Goal: Information Seeking & Learning: Learn about a topic

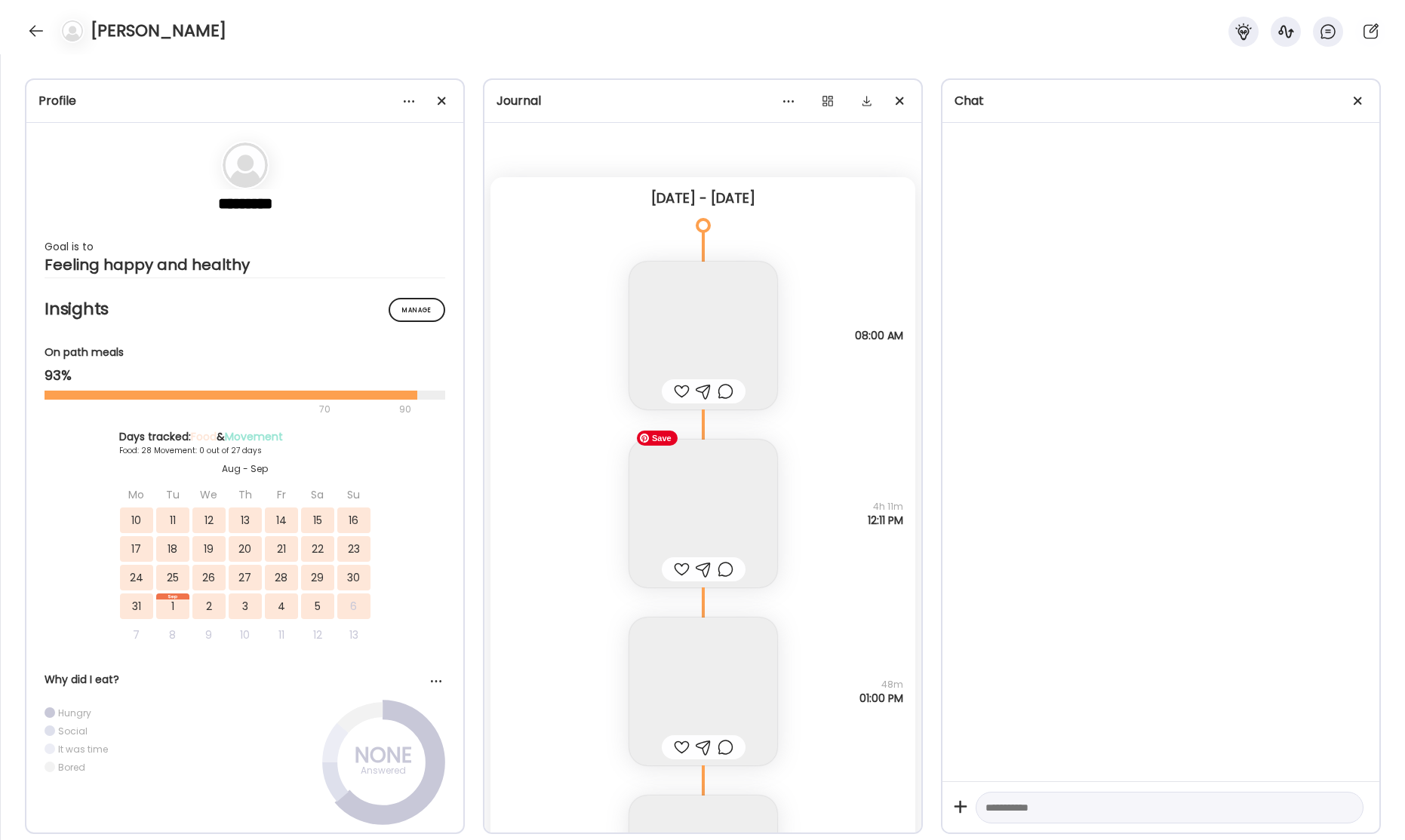
scroll to position [35928, 0]
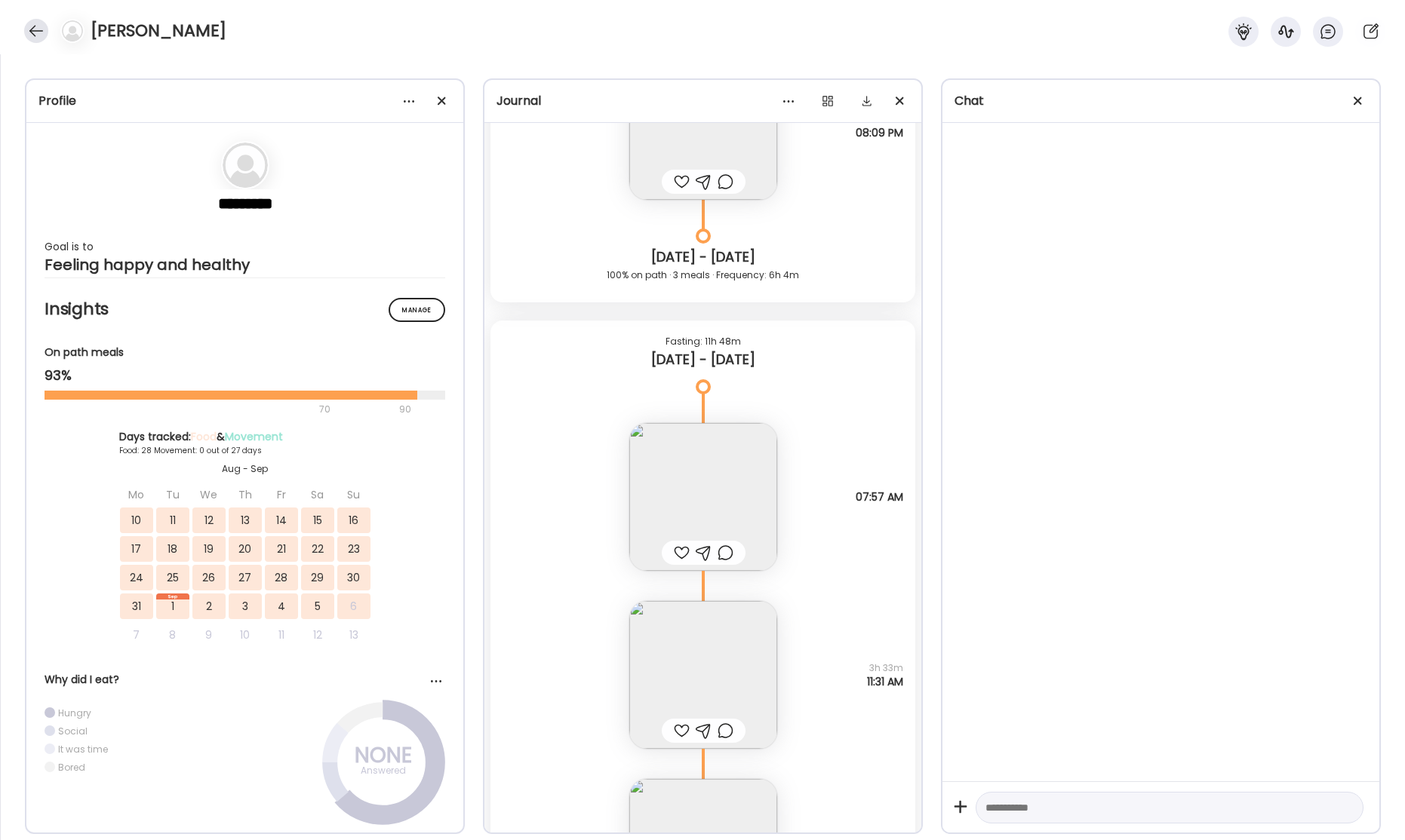
click at [40, 33] on div at bounding box center [36, 31] width 24 height 24
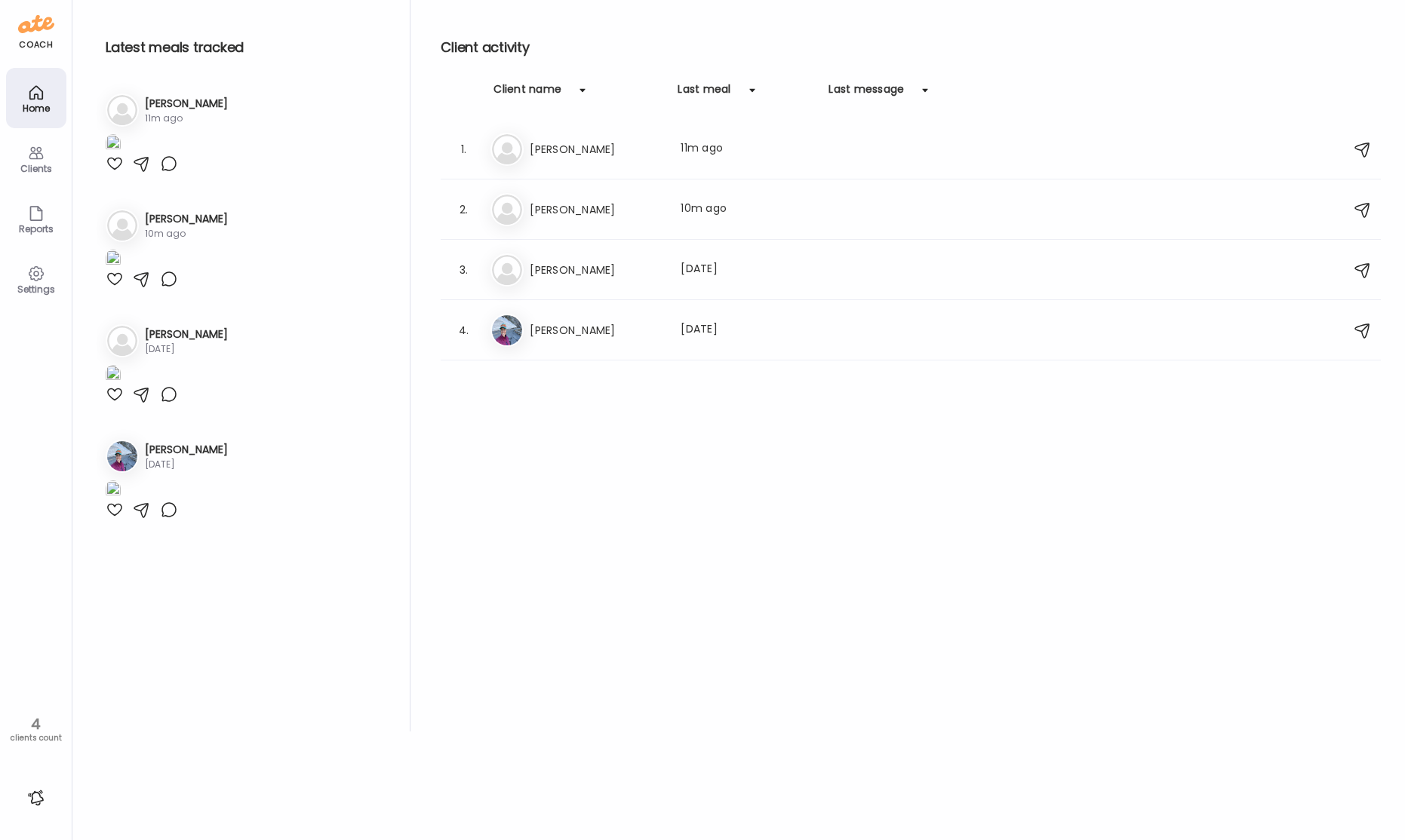
click at [593, 207] on h3 "[PERSON_NAME]" at bounding box center [596, 210] width 133 height 18
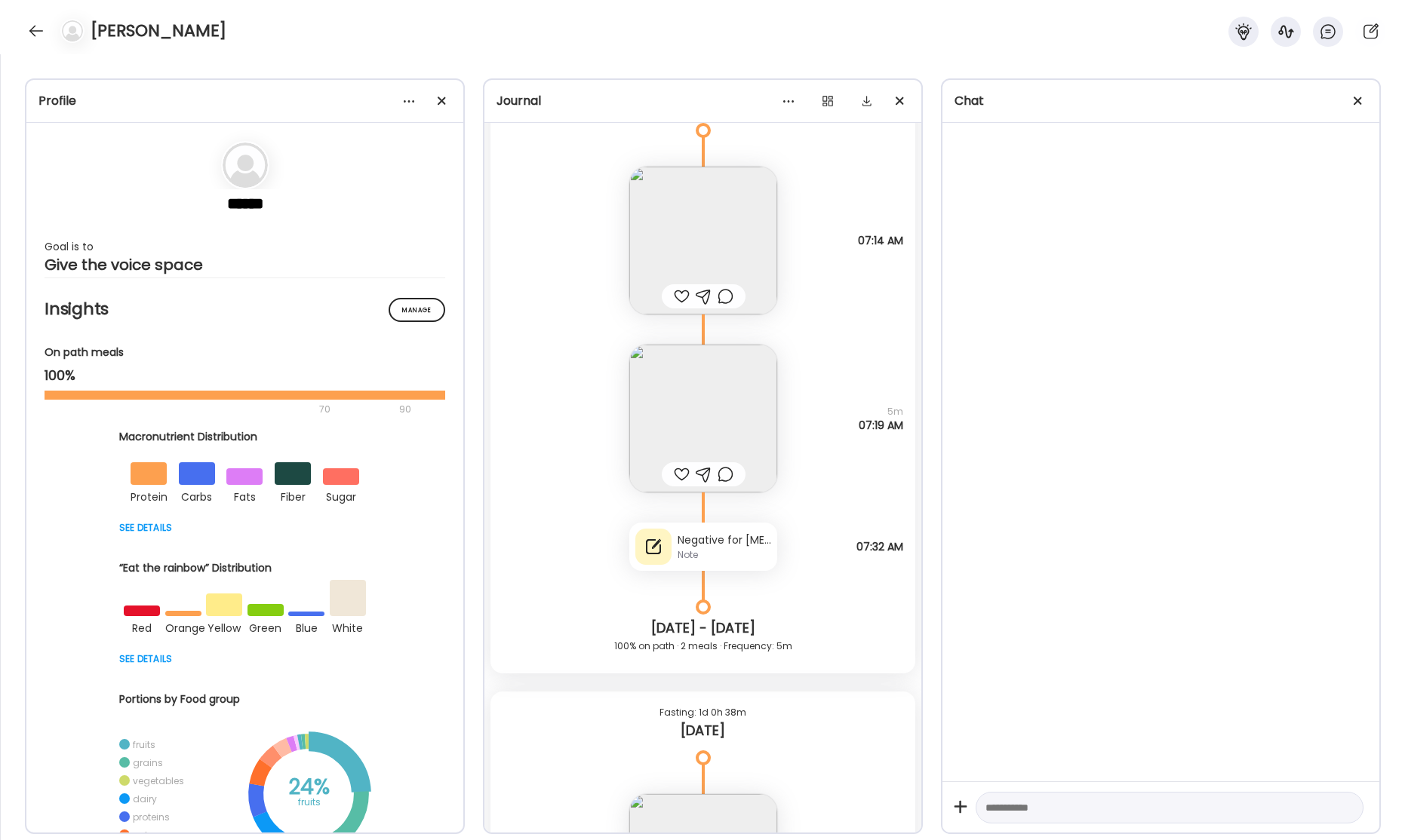
scroll to position [53739, 0]
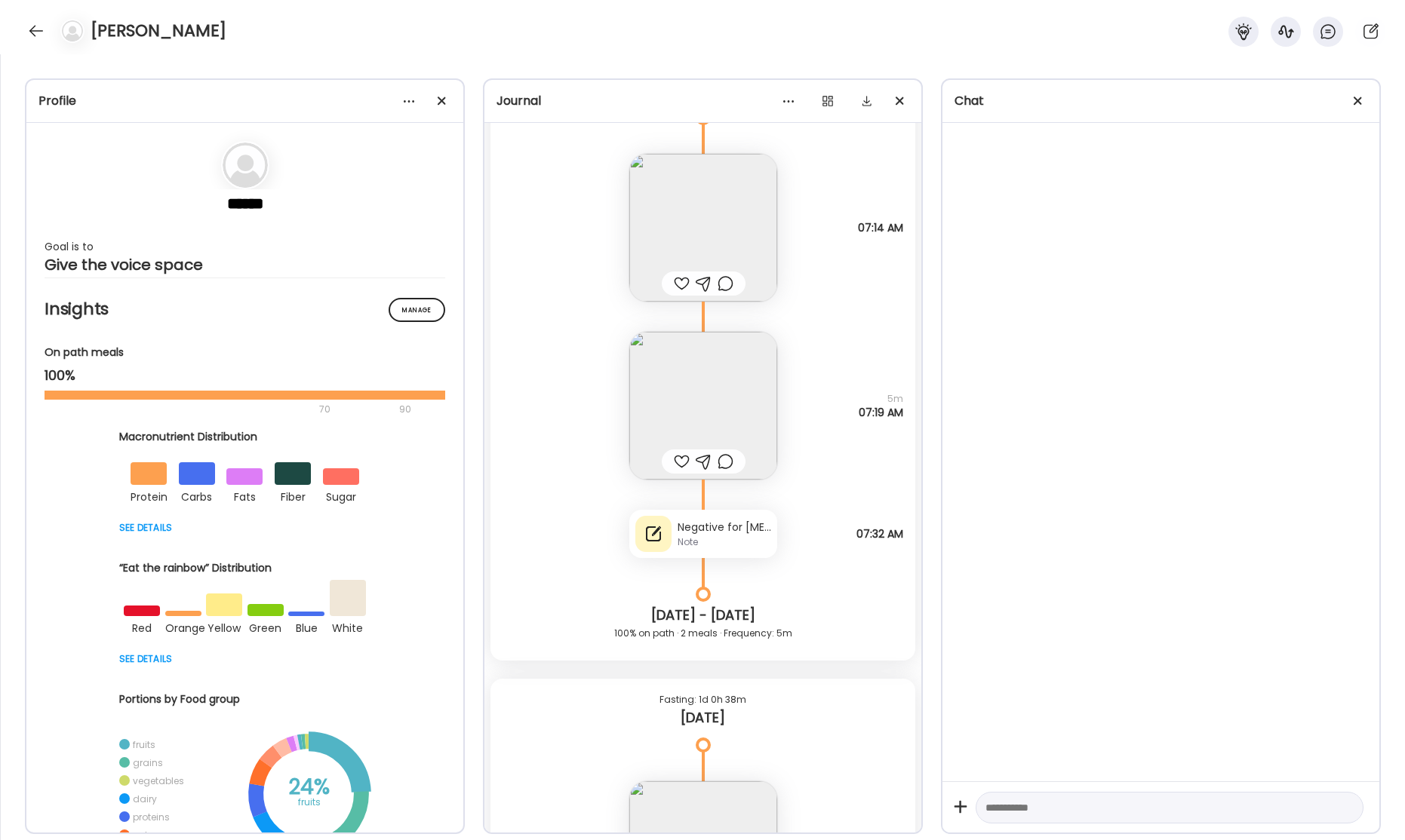
click at [697, 531] on div "Negative for [MEDICAL_DATA] but taste and smell are off." at bounding box center [724, 528] width 93 height 16
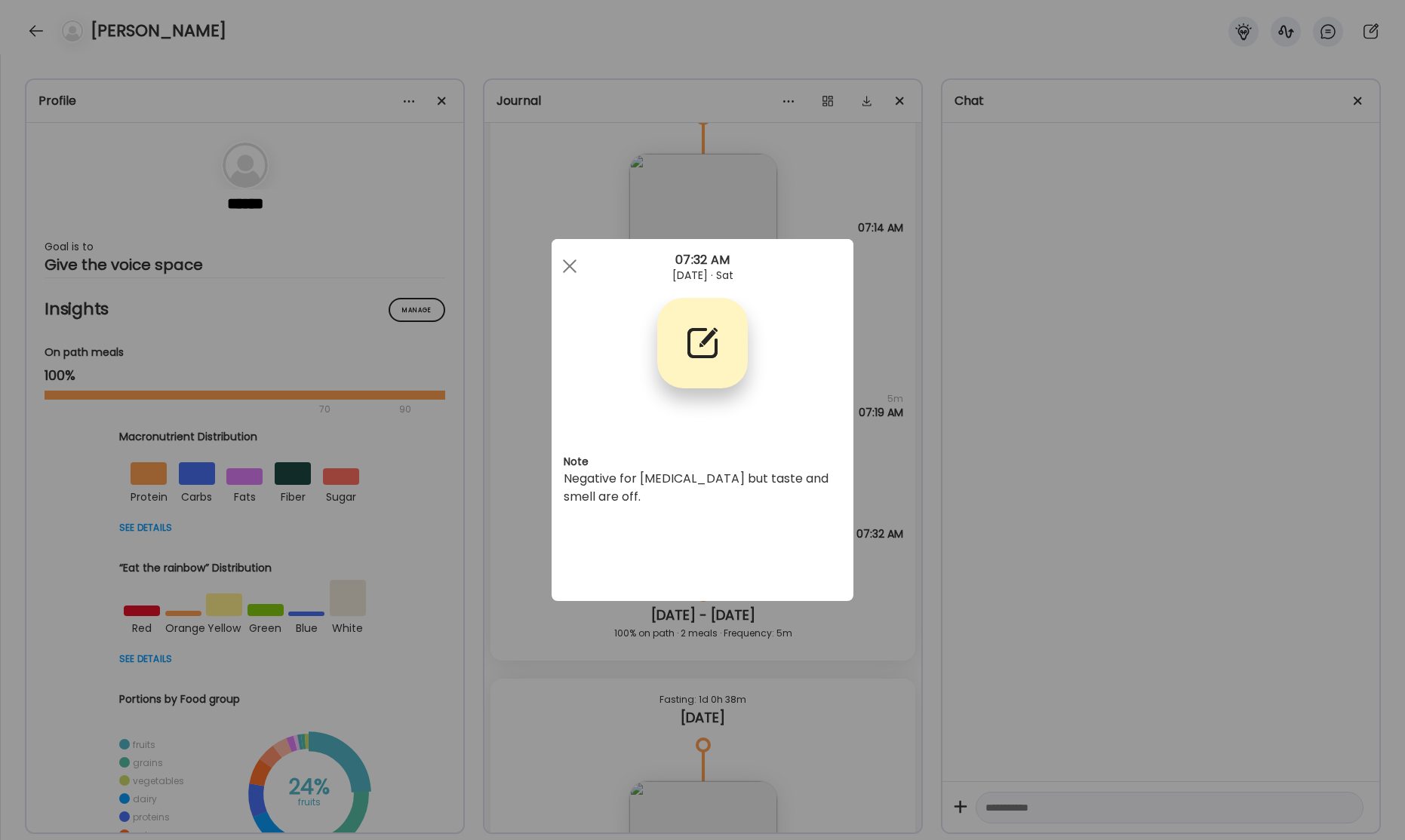
click at [1039, 488] on div "Ate Coach Dashboard Wahoo! It’s official Take a moment to set up your Coach Pro…" at bounding box center [702, 420] width 1405 height 840
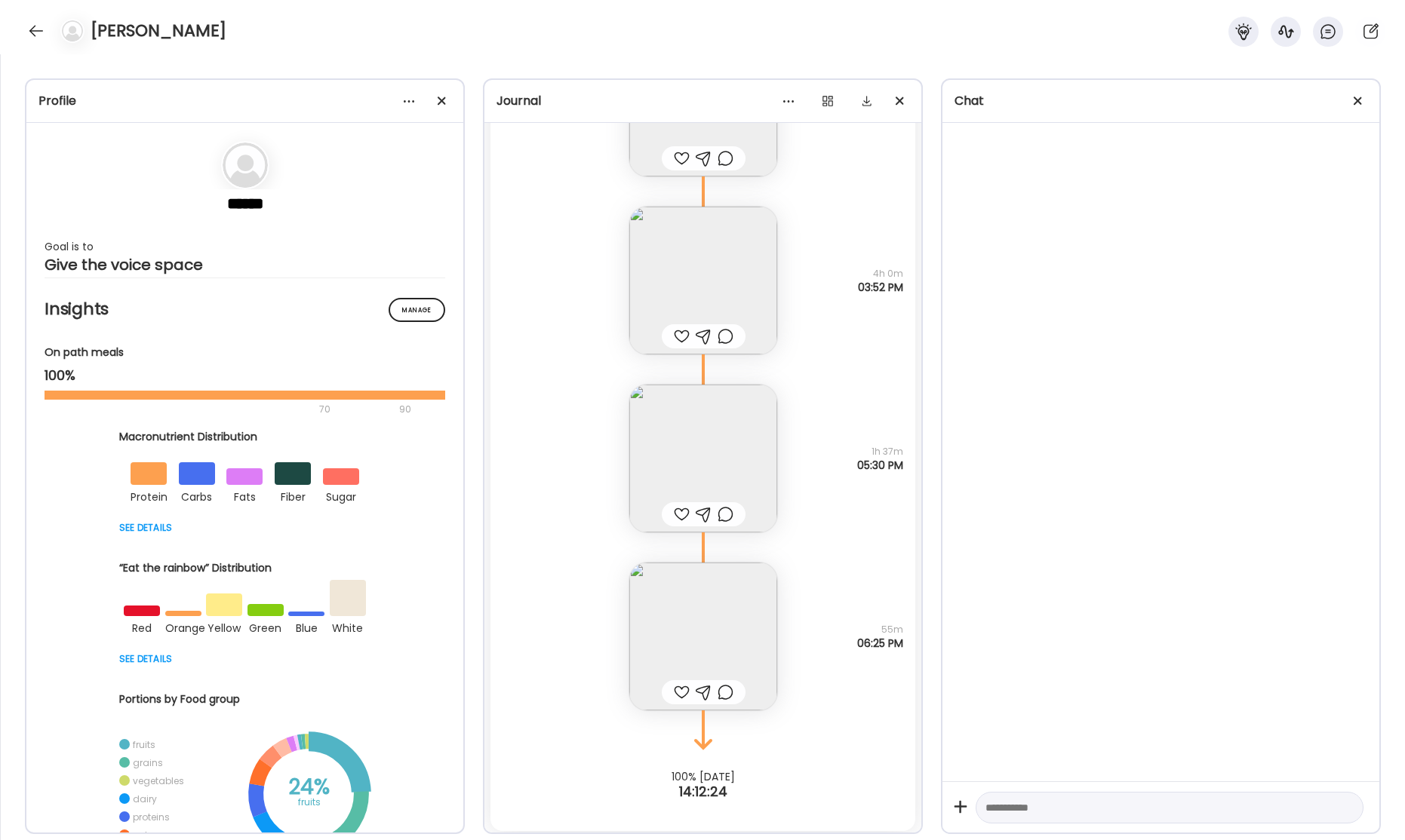
scroll to position [54674, 0]
click at [708, 481] on img at bounding box center [702, 453] width 148 height 148
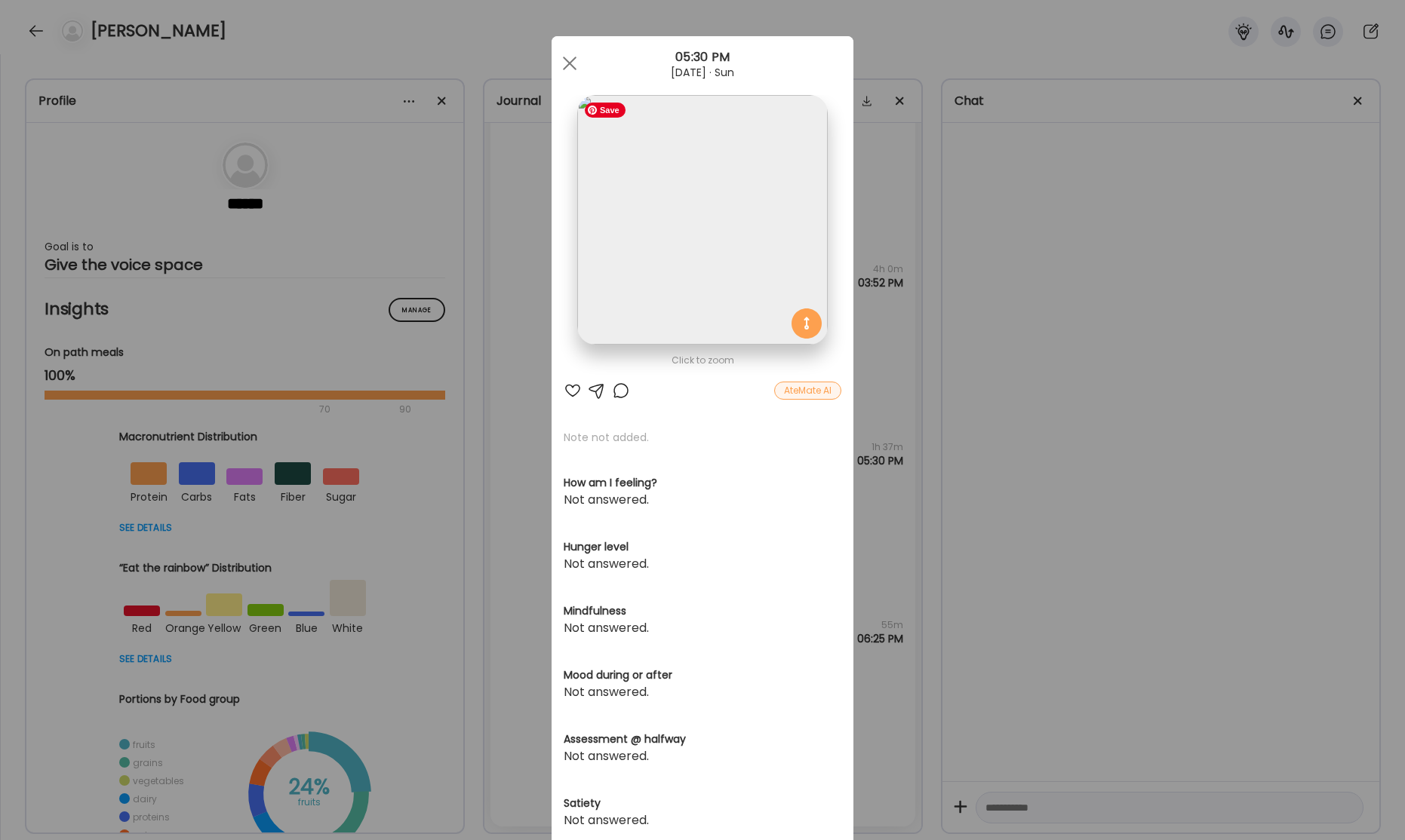
drag, startPoint x: 726, startPoint y: 316, endPoint x: 730, endPoint y: 322, distance: 7.2
click at [726, 316] on img at bounding box center [702, 220] width 250 height 250
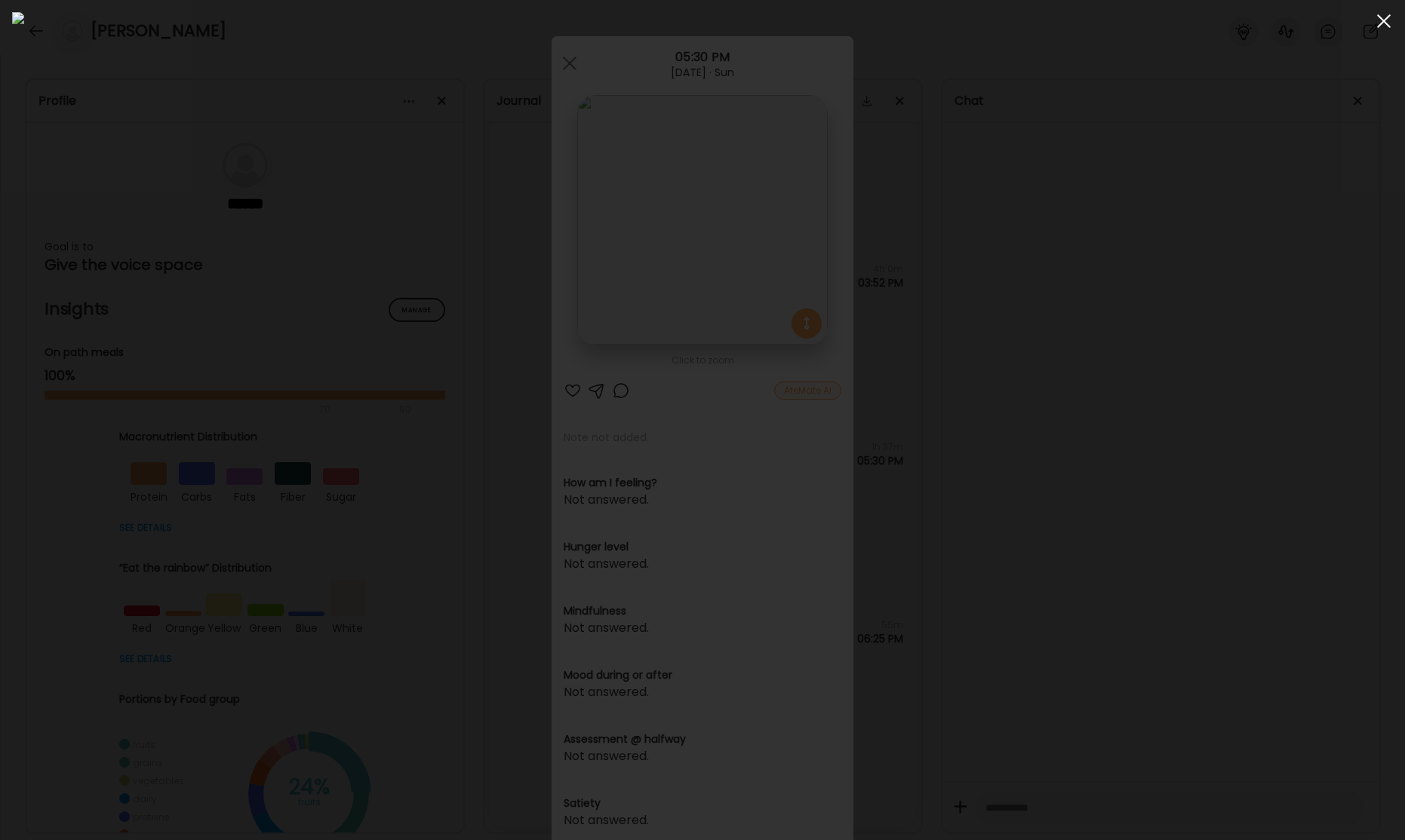
click at [1379, 22] on div at bounding box center [1384, 21] width 30 height 30
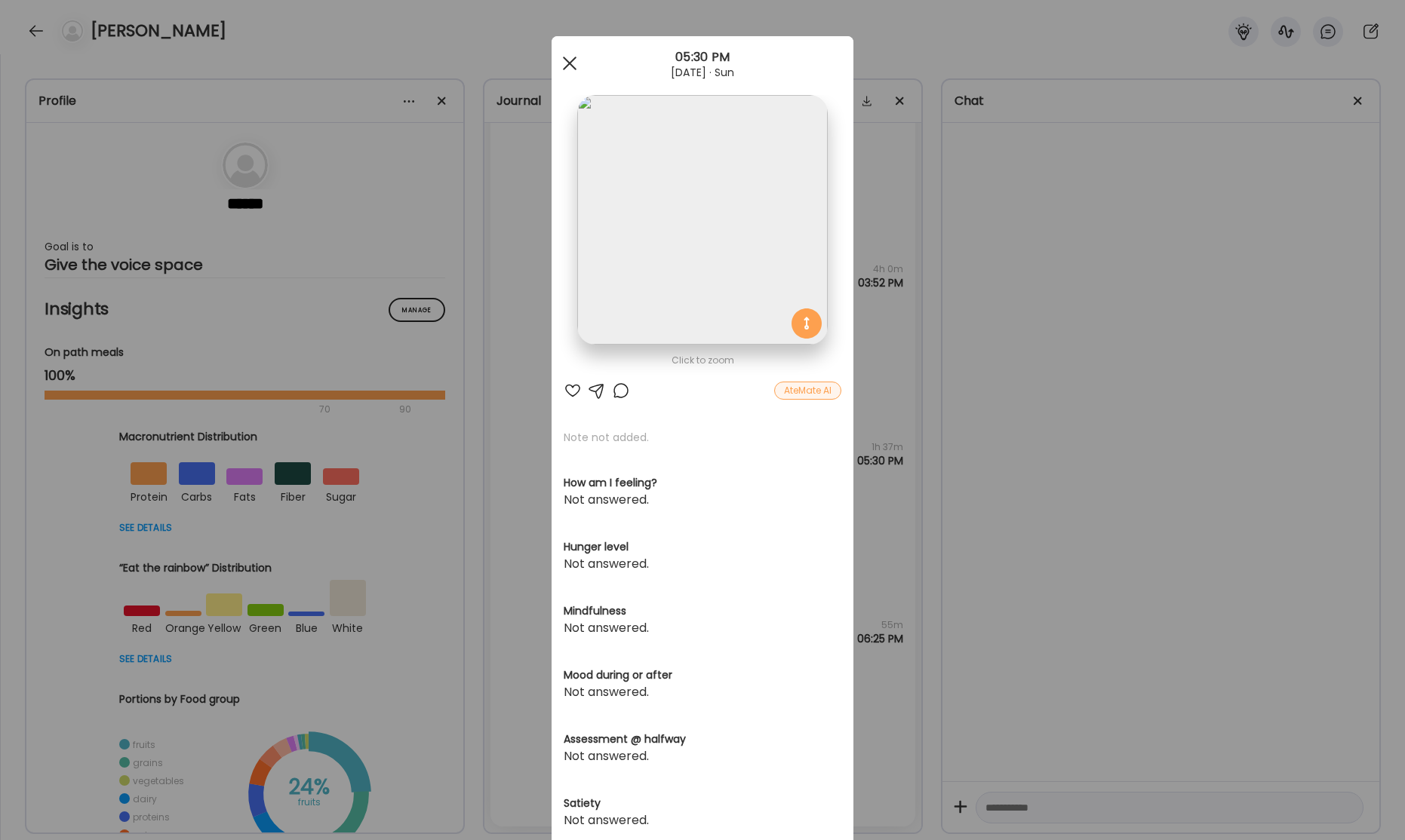
drag, startPoint x: 572, startPoint y: 69, endPoint x: 620, endPoint y: 135, distance: 81.6
click at [573, 69] on div at bounding box center [569, 62] width 30 height 30
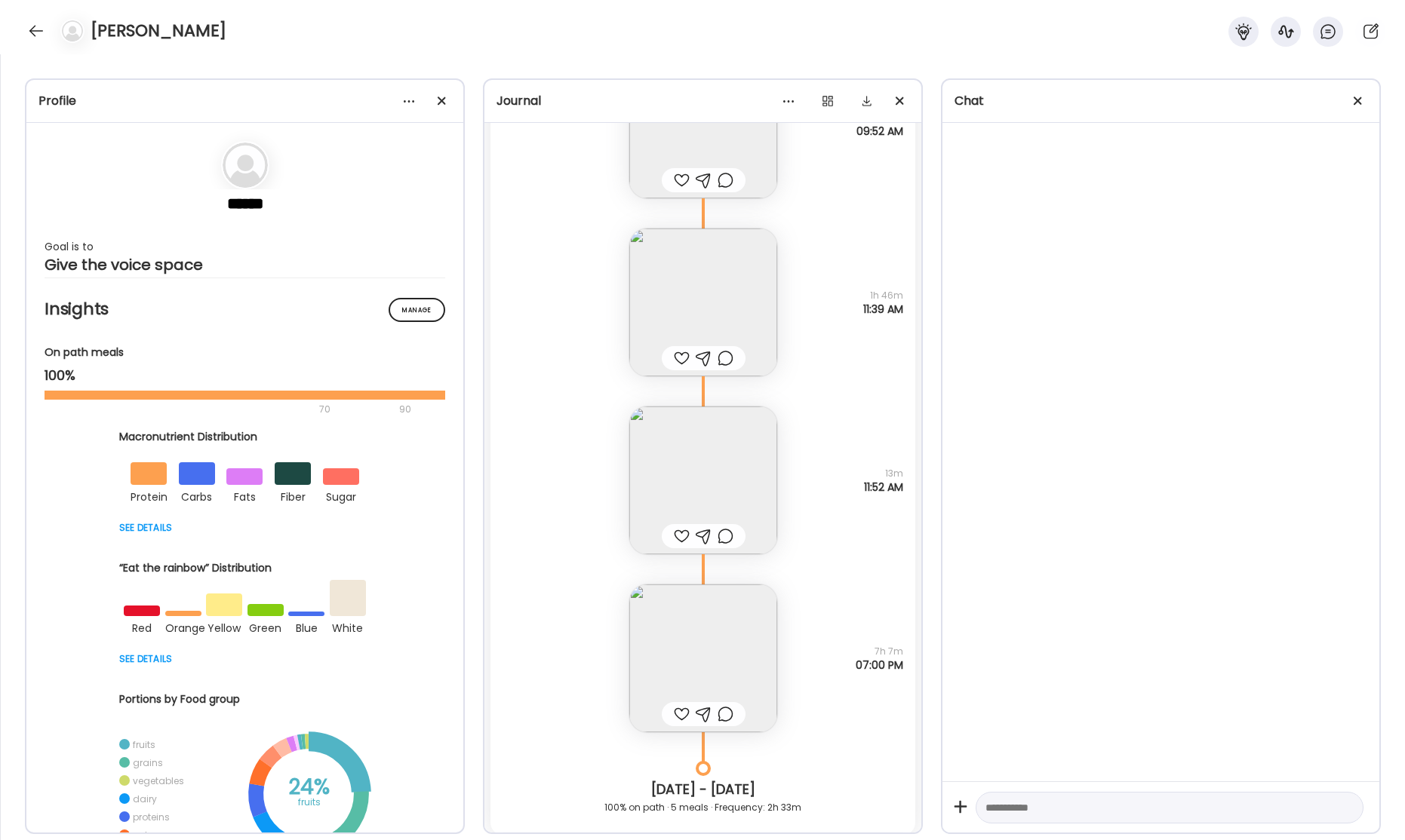
scroll to position [52935, 0]
click at [34, 33] on div at bounding box center [36, 31] width 24 height 24
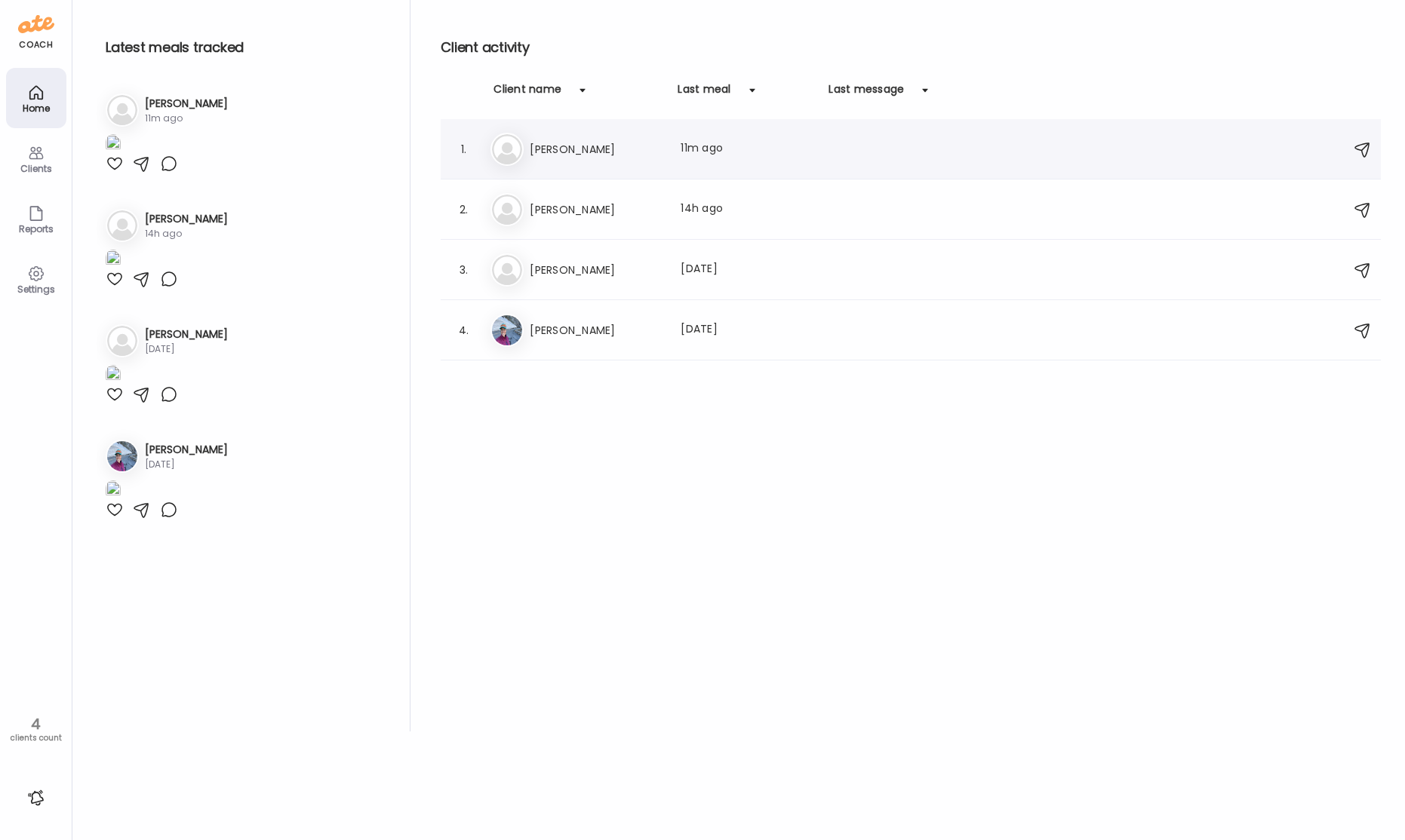
click at [596, 149] on h3 "[PERSON_NAME]" at bounding box center [596, 149] width 133 height 18
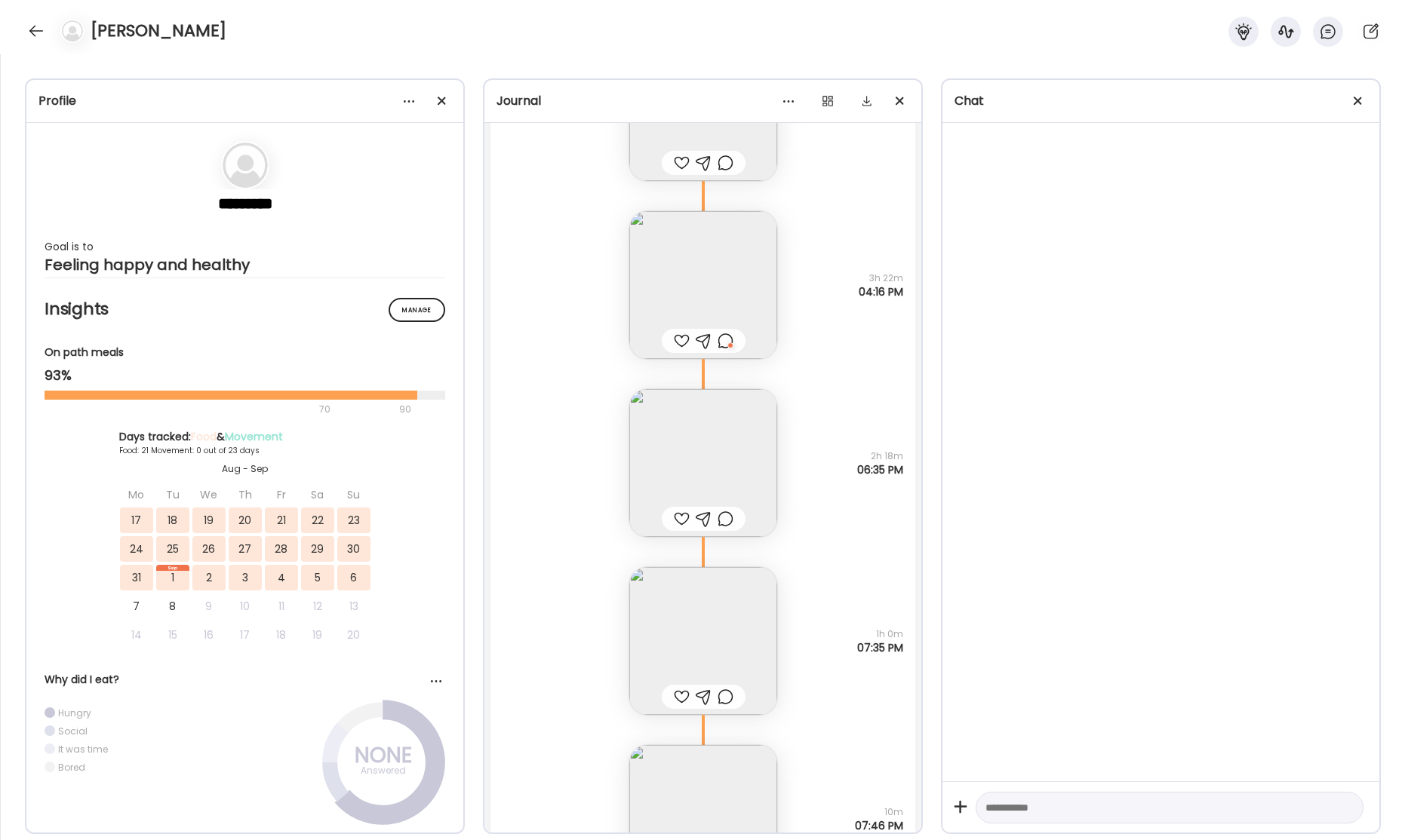
scroll to position [40310, 0]
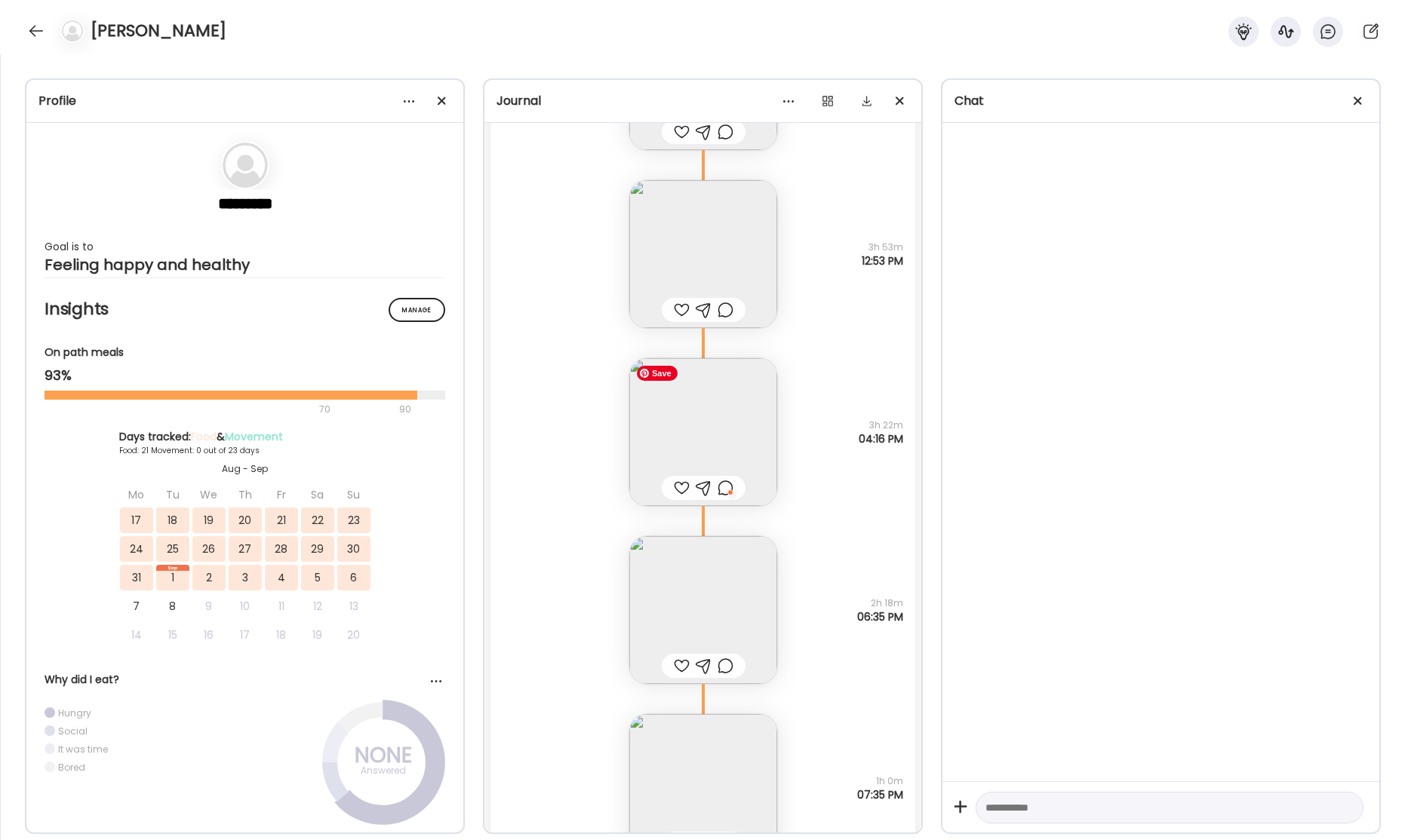
click at [673, 422] on img at bounding box center [702, 432] width 148 height 148
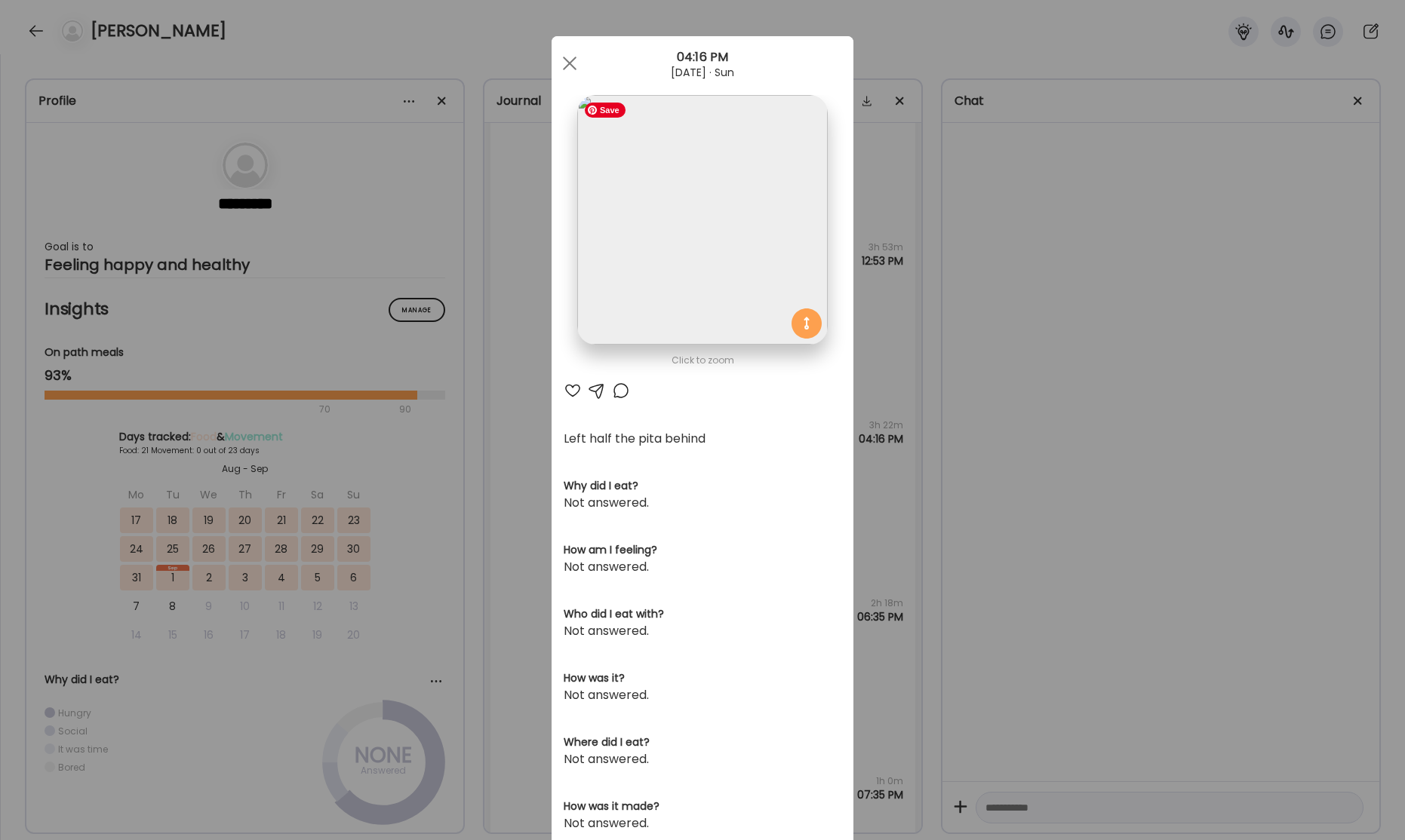
click at [746, 258] on img at bounding box center [702, 220] width 250 height 250
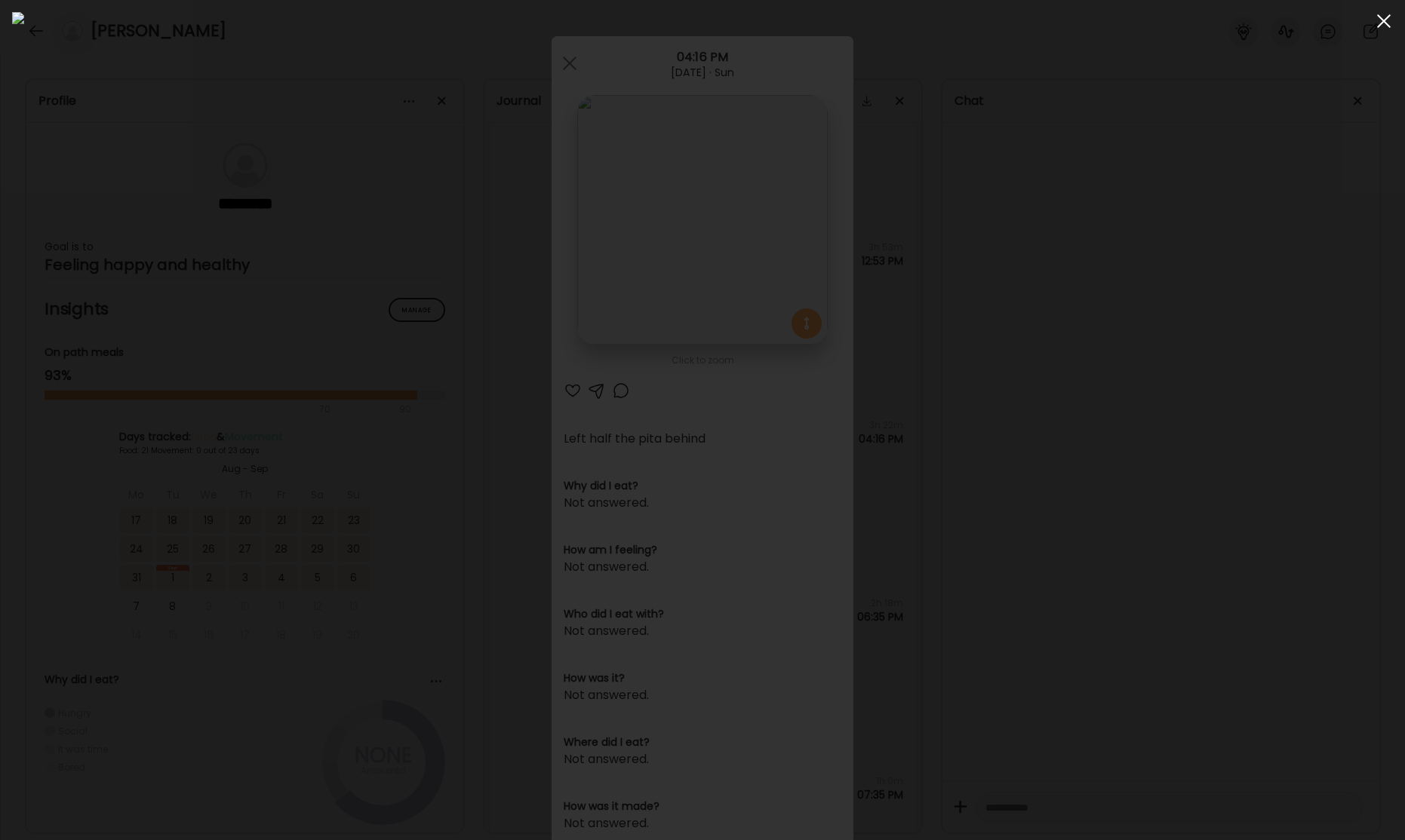
click at [1384, 19] on span at bounding box center [1384, 21] width 14 height 14
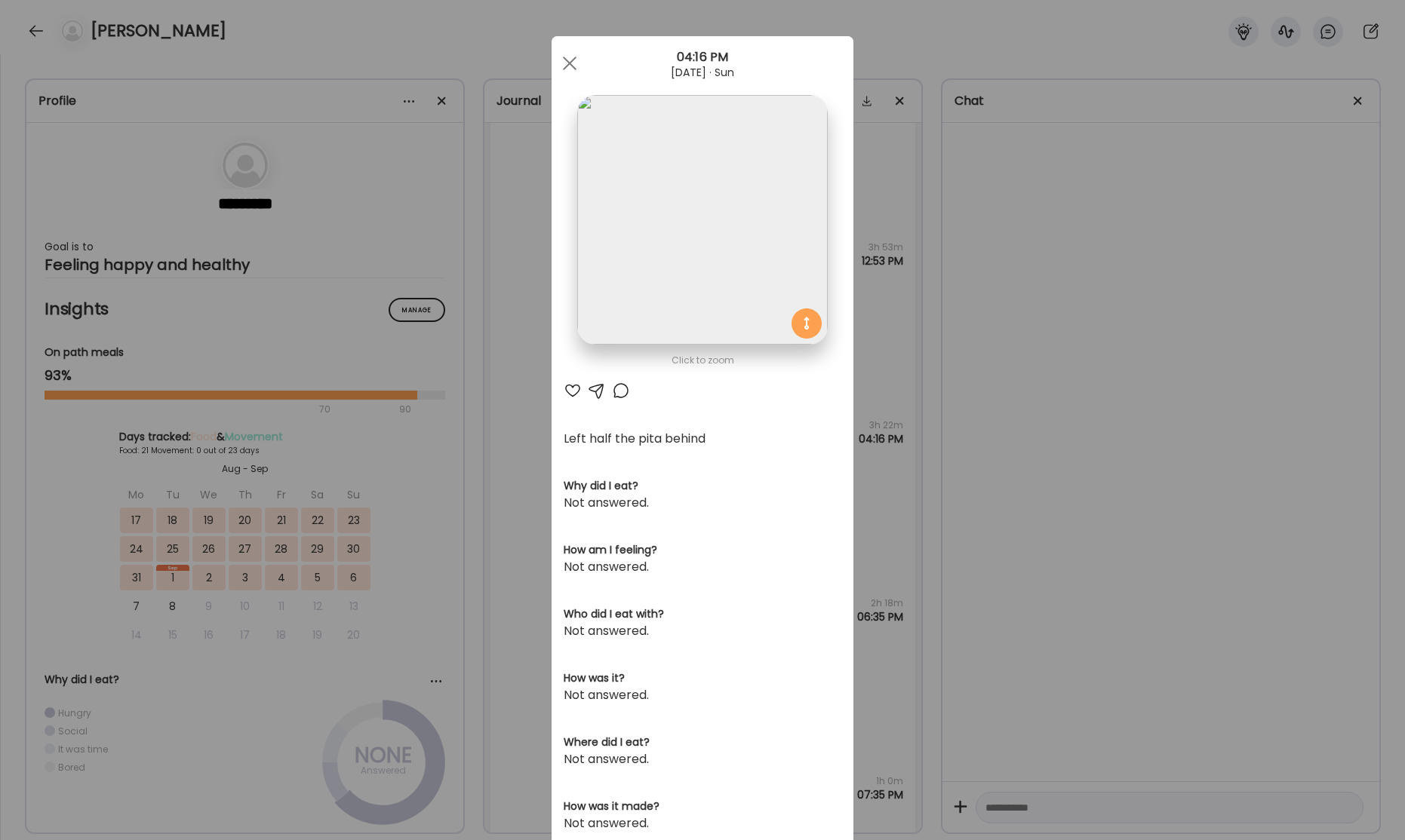
click at [576, 62] on div at bounding box center [569, 62] width 30 height 30
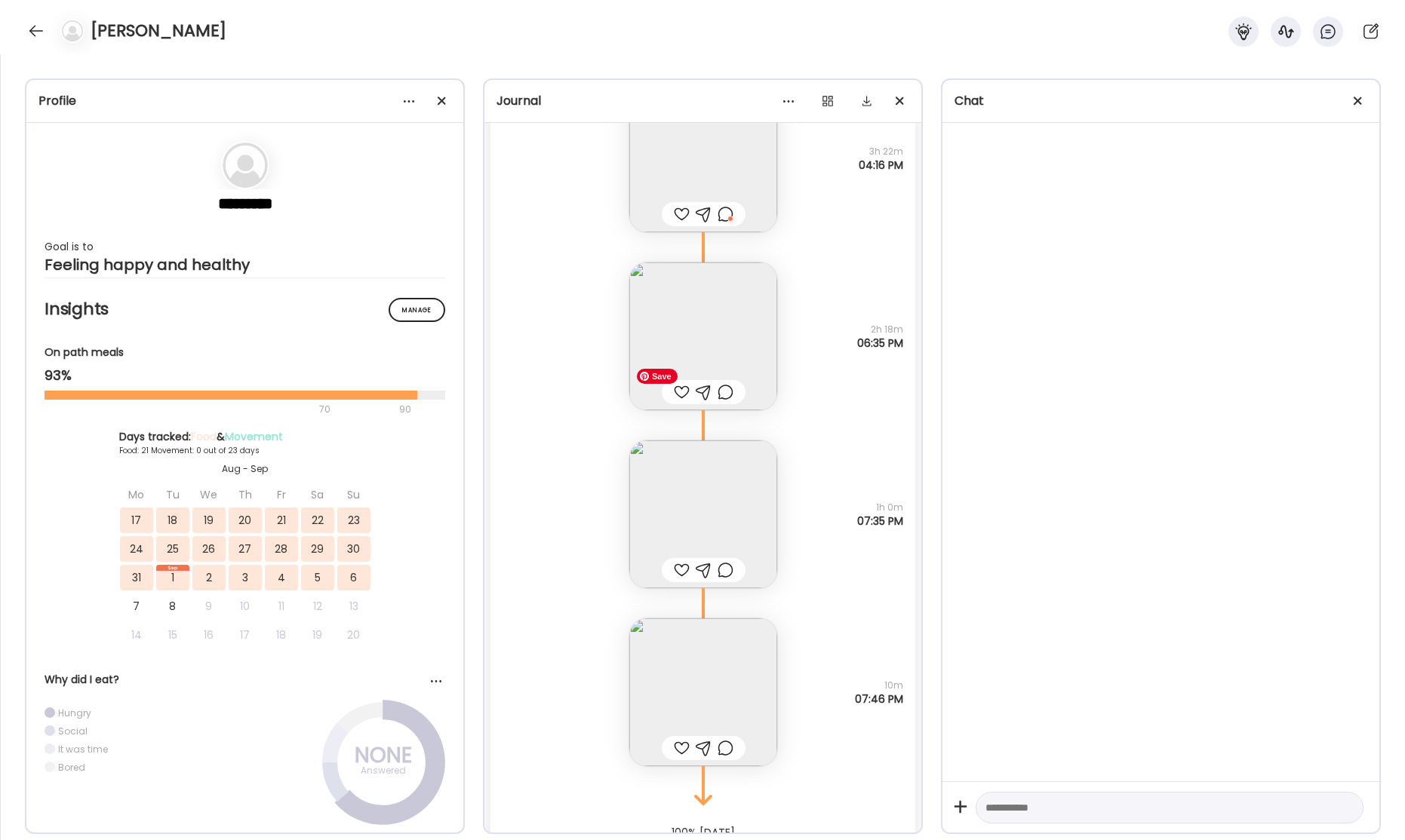
scroll to position [40613, 0]
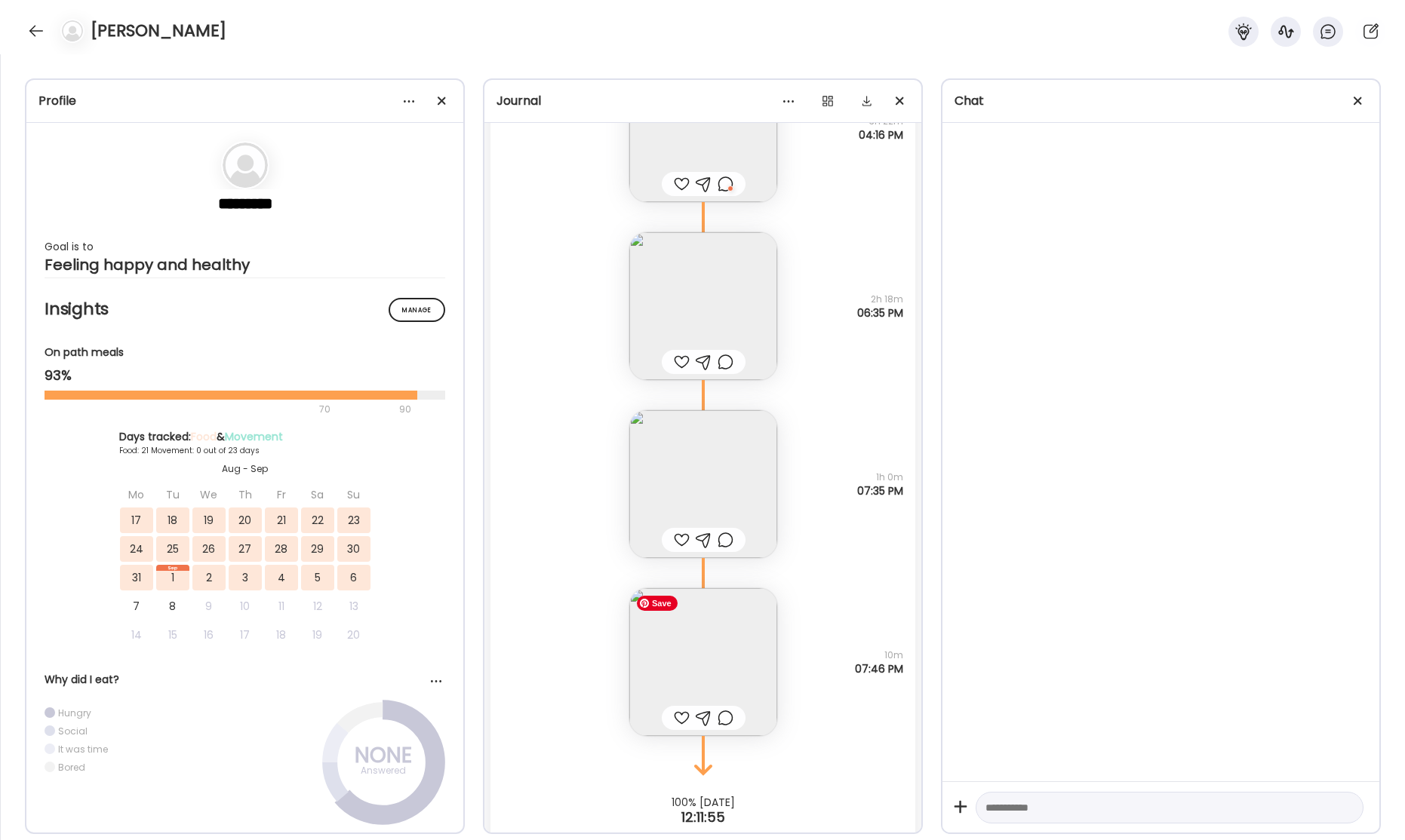
click at [717, 642] on img at bounding box center [702, 662] width 148 height 148
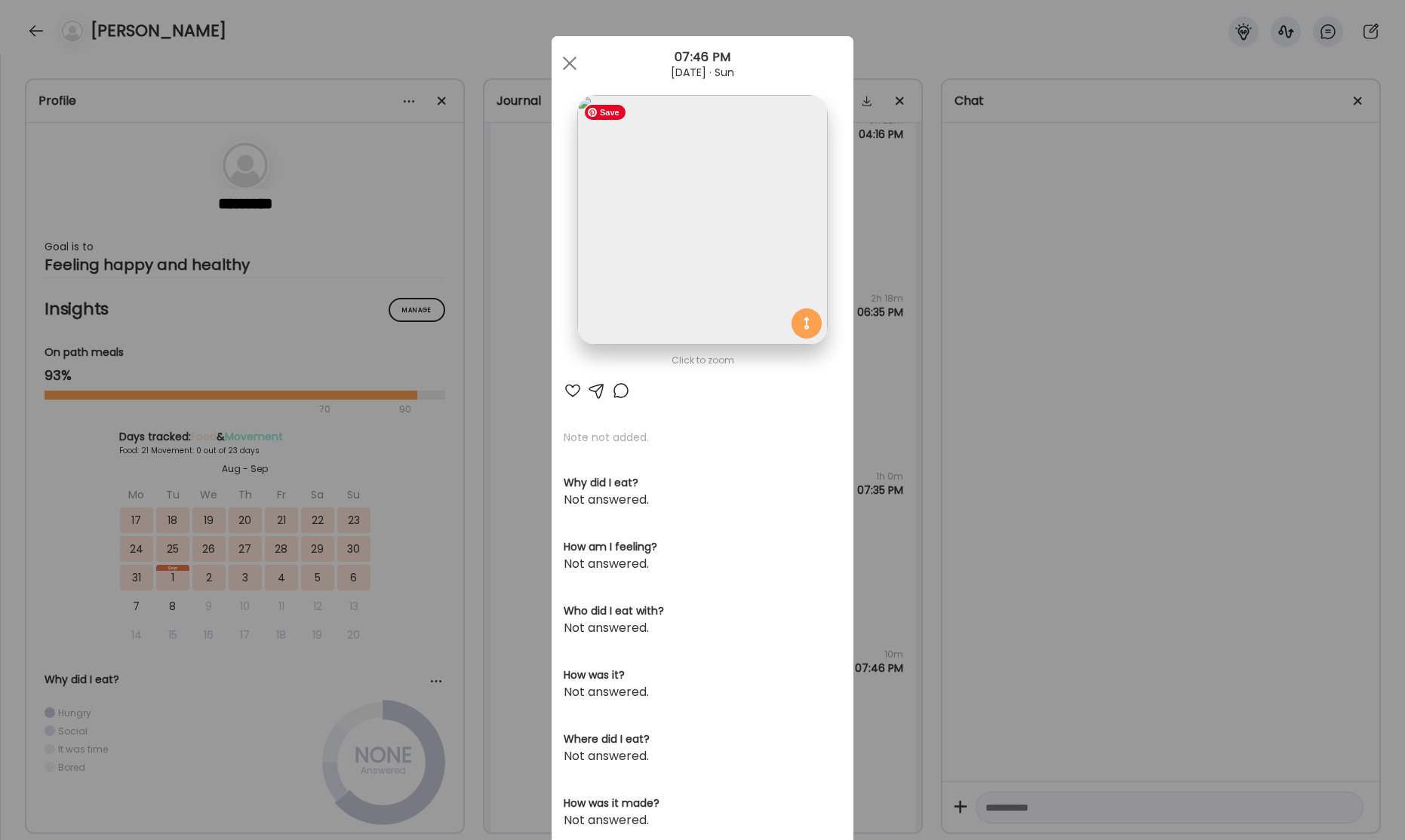
click at [714, 267] on img at bounding box center [702, 220] width 250 height 250
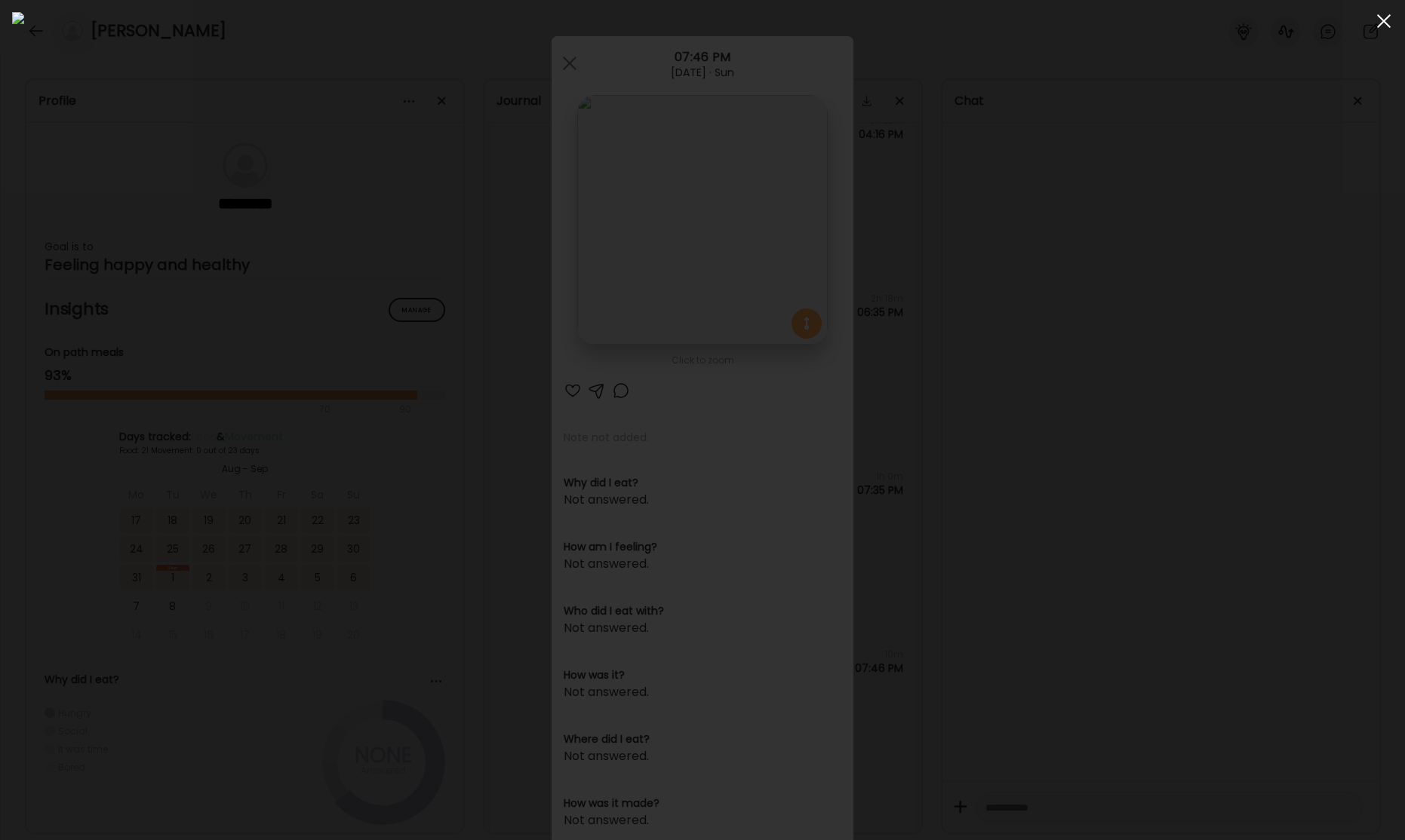
click at [1379, 21] on div at bounding box center [1384, 21] width 30 height 30
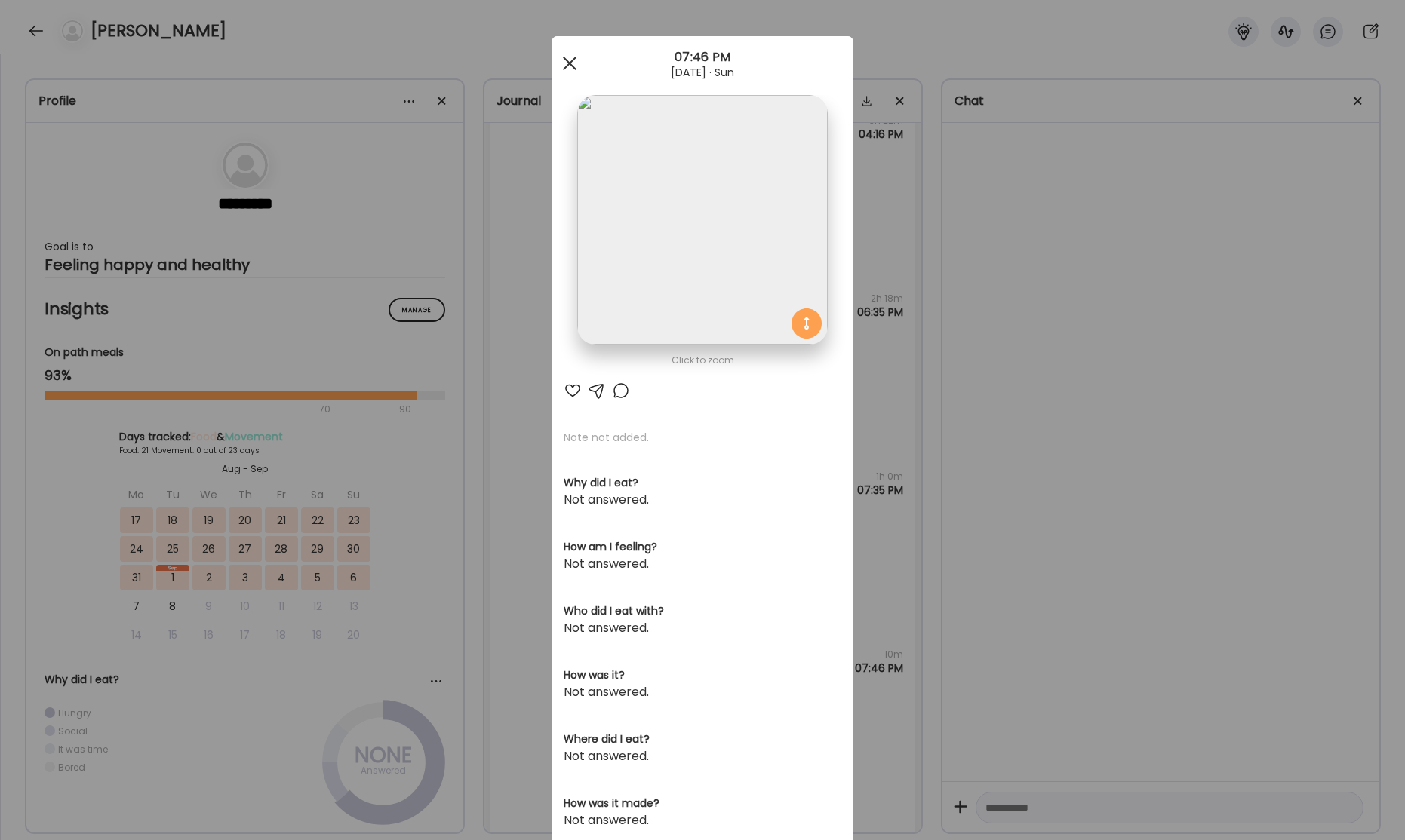
click at [568, 62] on span at bounding box center [570, 63] width 14 height 14
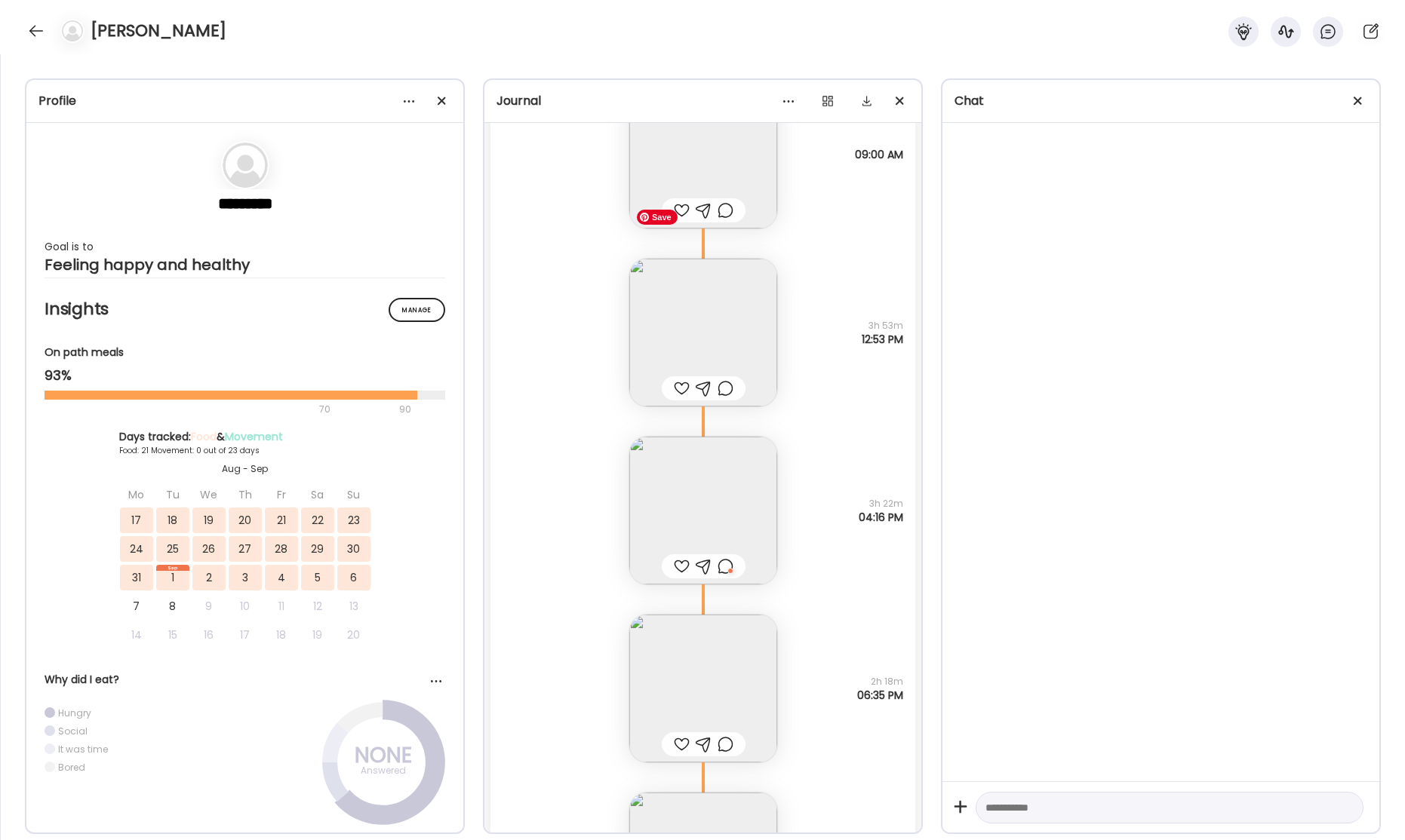
scroll to position [40230, 0]
drag, startPoint x: 35, startPoint y: 33, endPoint x: 73, endPoint y: 48, distance: 40.9
click at [36, 33] on div at bounding box center [36, 31] width 24 height 24
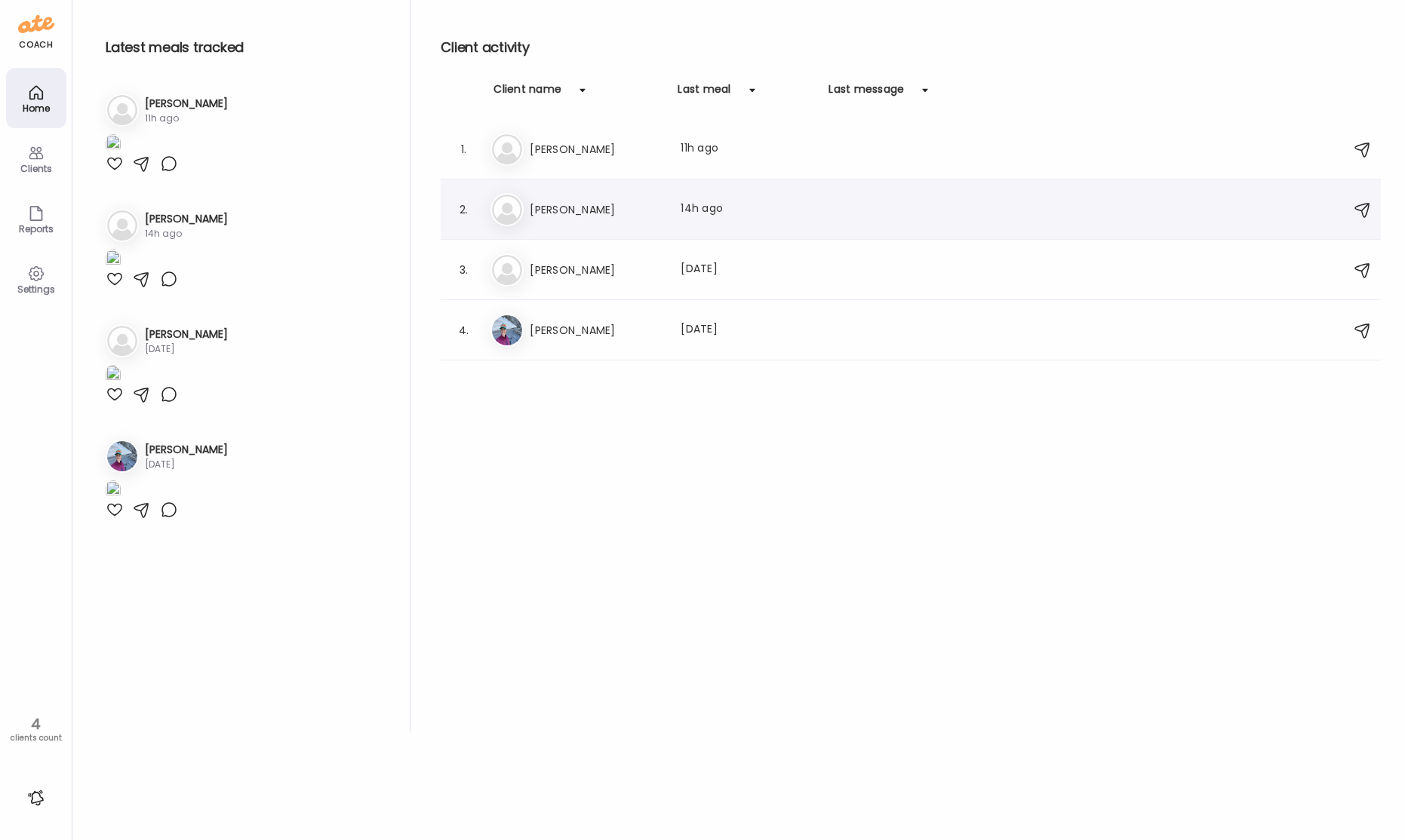
click at [733, 212] on div "Last meal: 14h ago" at bounding box center [746, 210] width 133 height 18
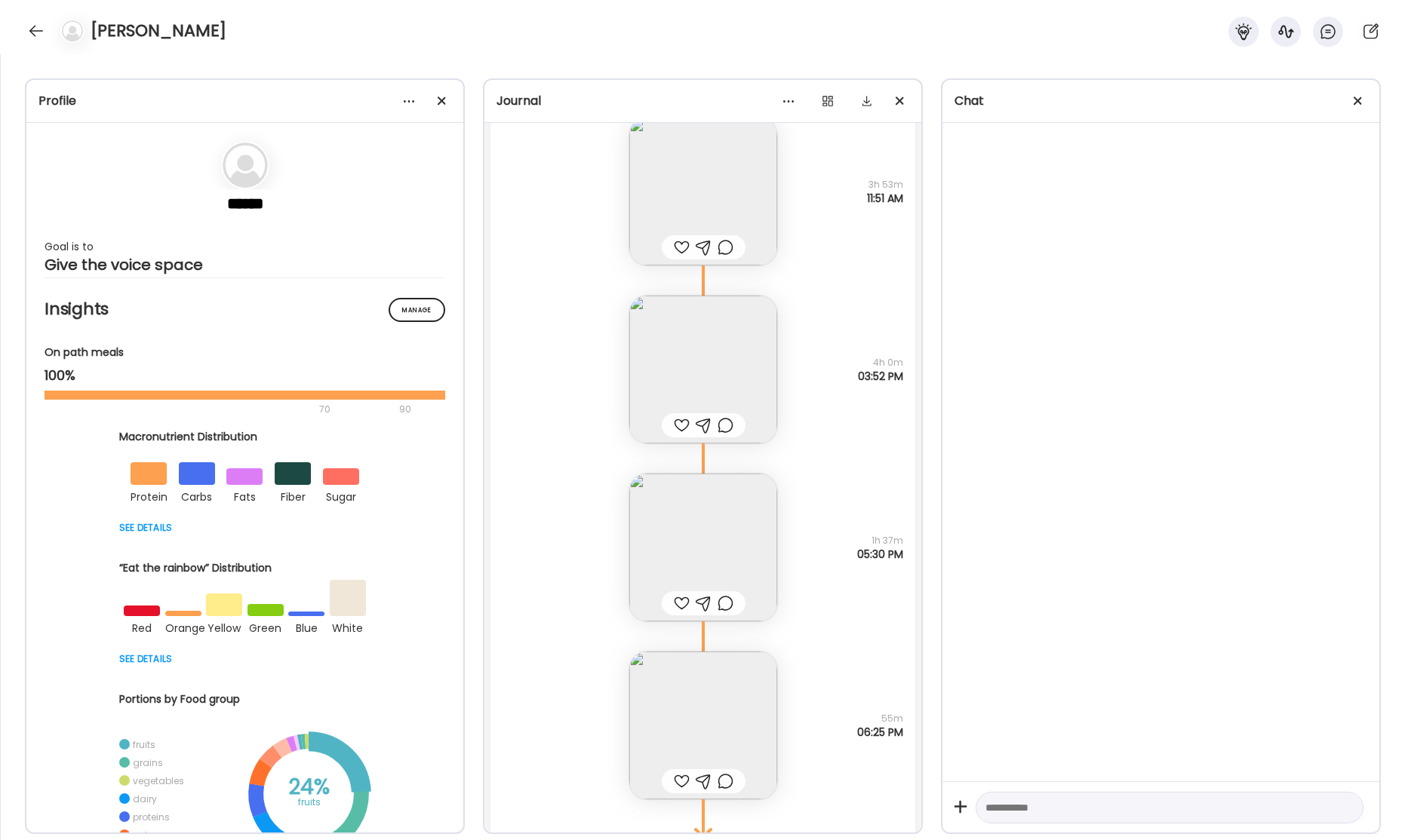
scroll to position [54583, 0]
click at [827, 29] on div "[PERSON_NAME]" at bounding box center [702, 27] width 1405 height 54
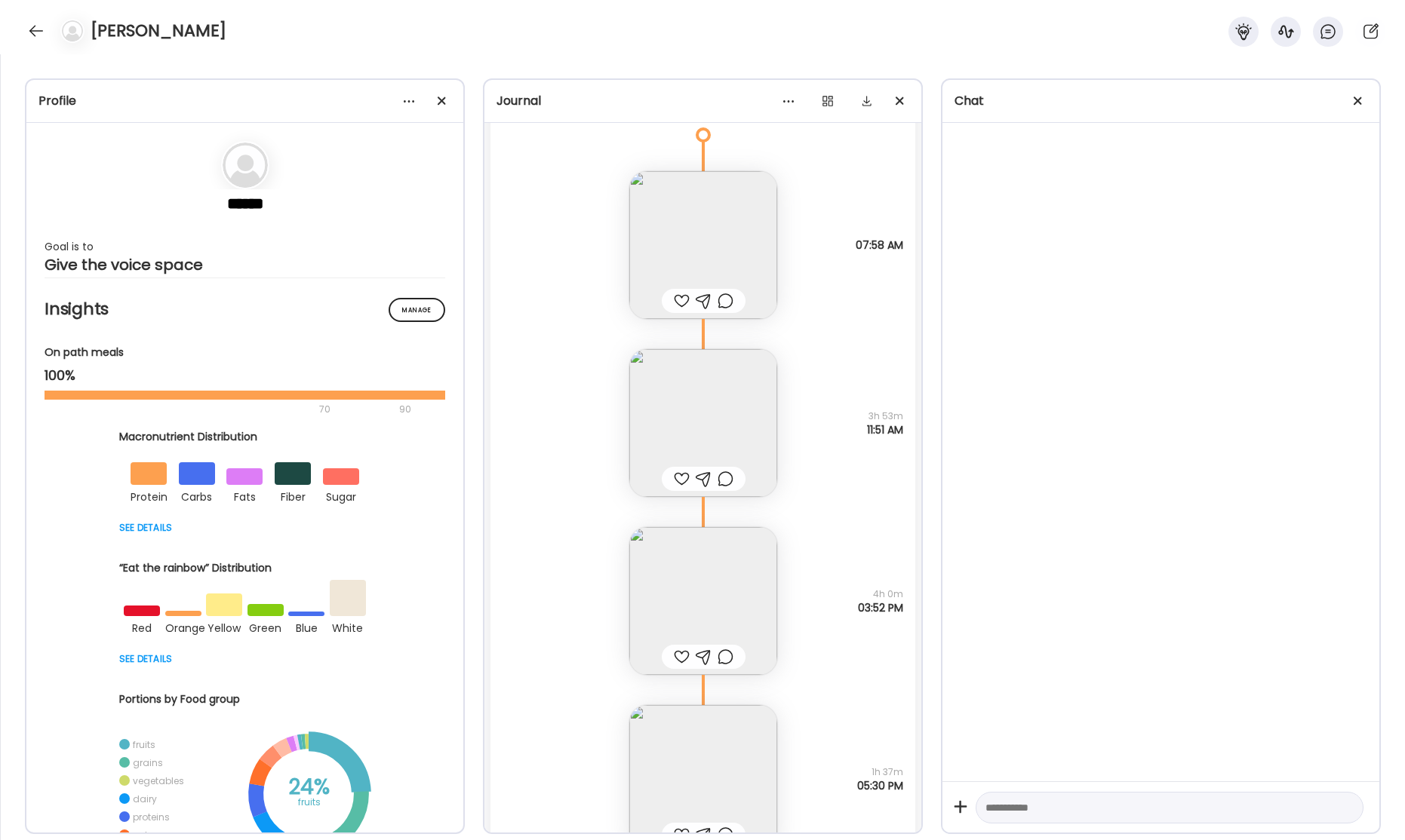
scroll to position [54674, 0]
